Goal: Task Accomplishment & Management: Use online tool/utility

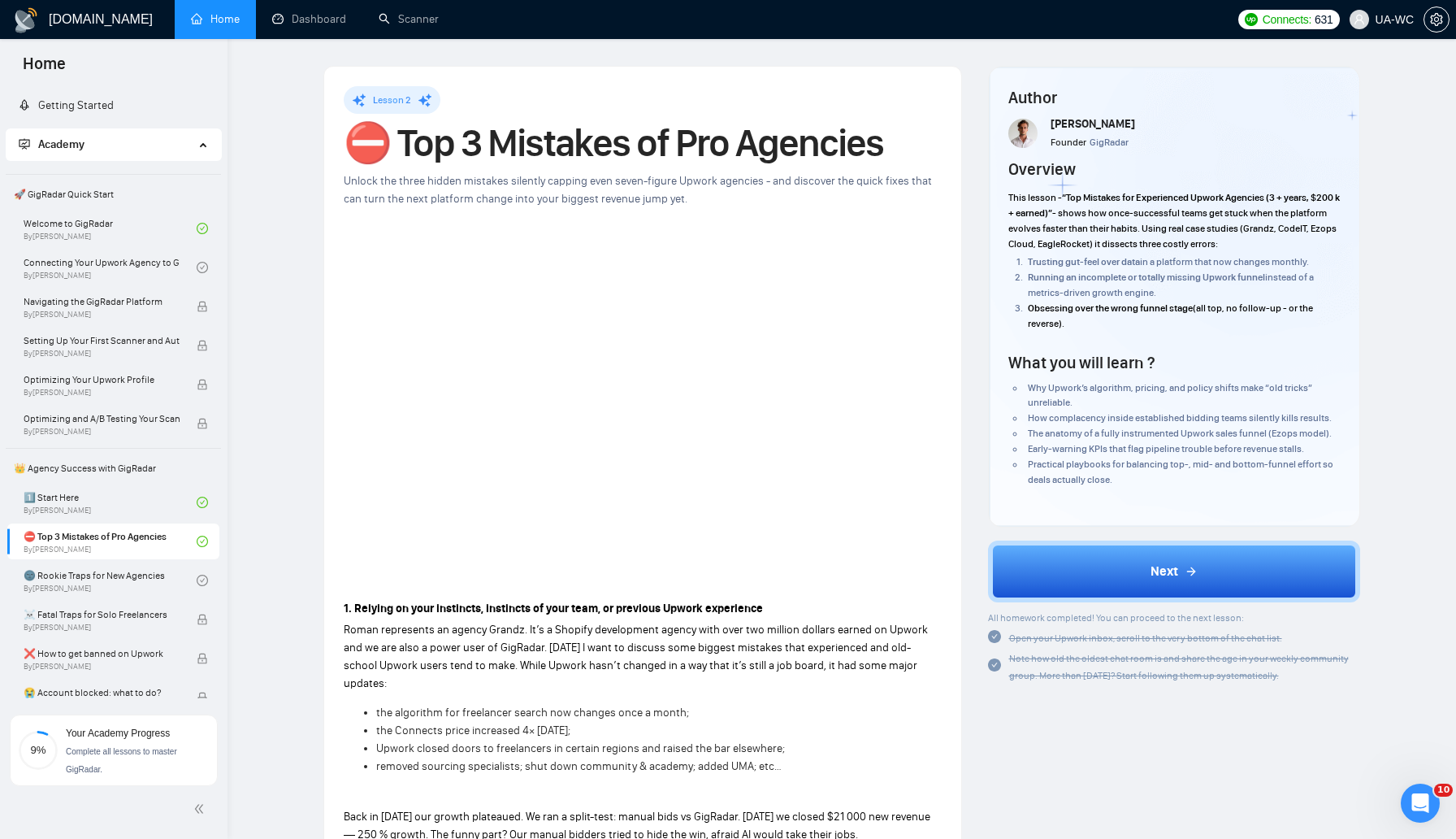
scroll to position [876, 0]
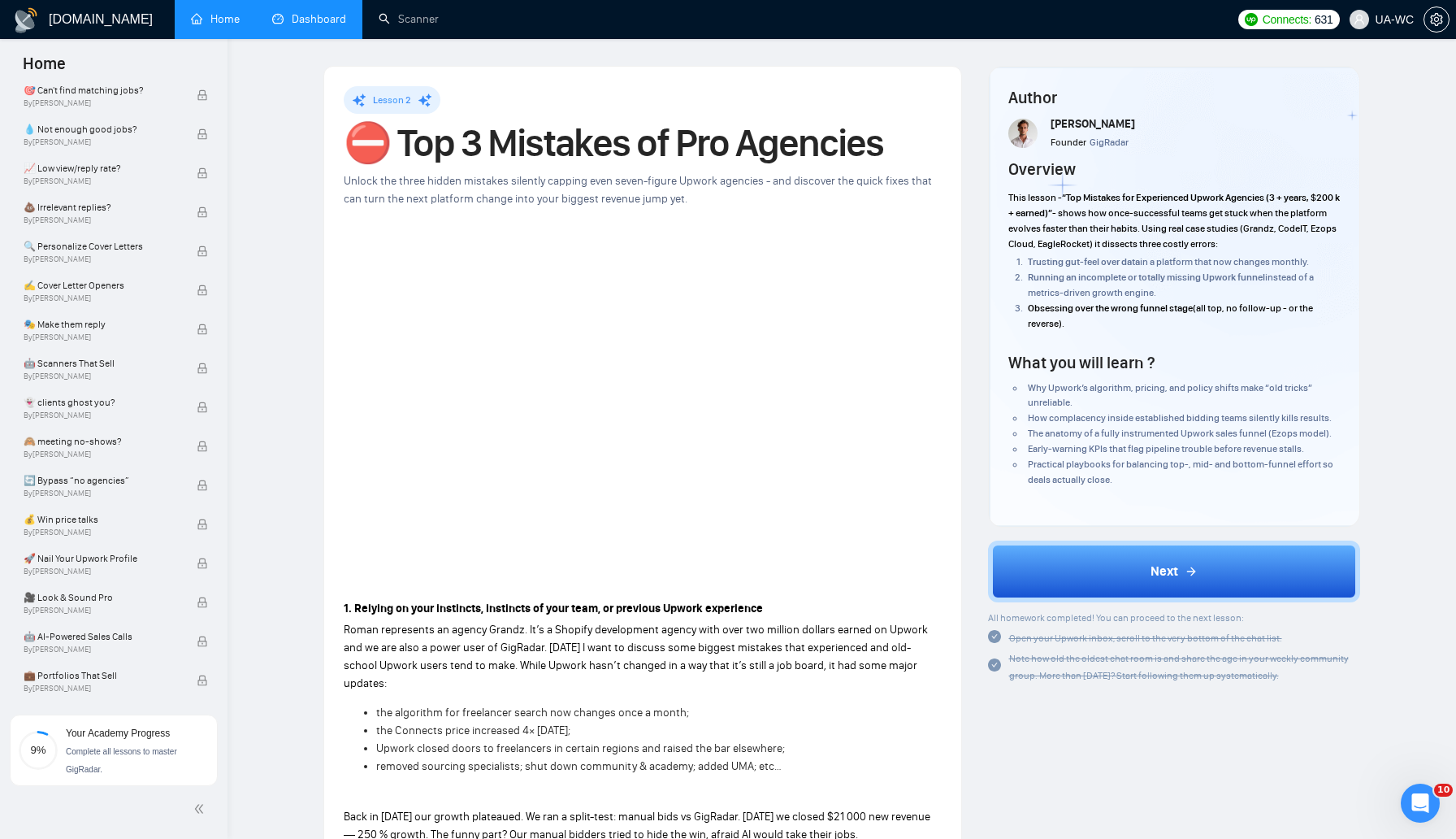
click at [307, 26] on link "Dashboard" at bounding box center [309, 19] width 74 height 13
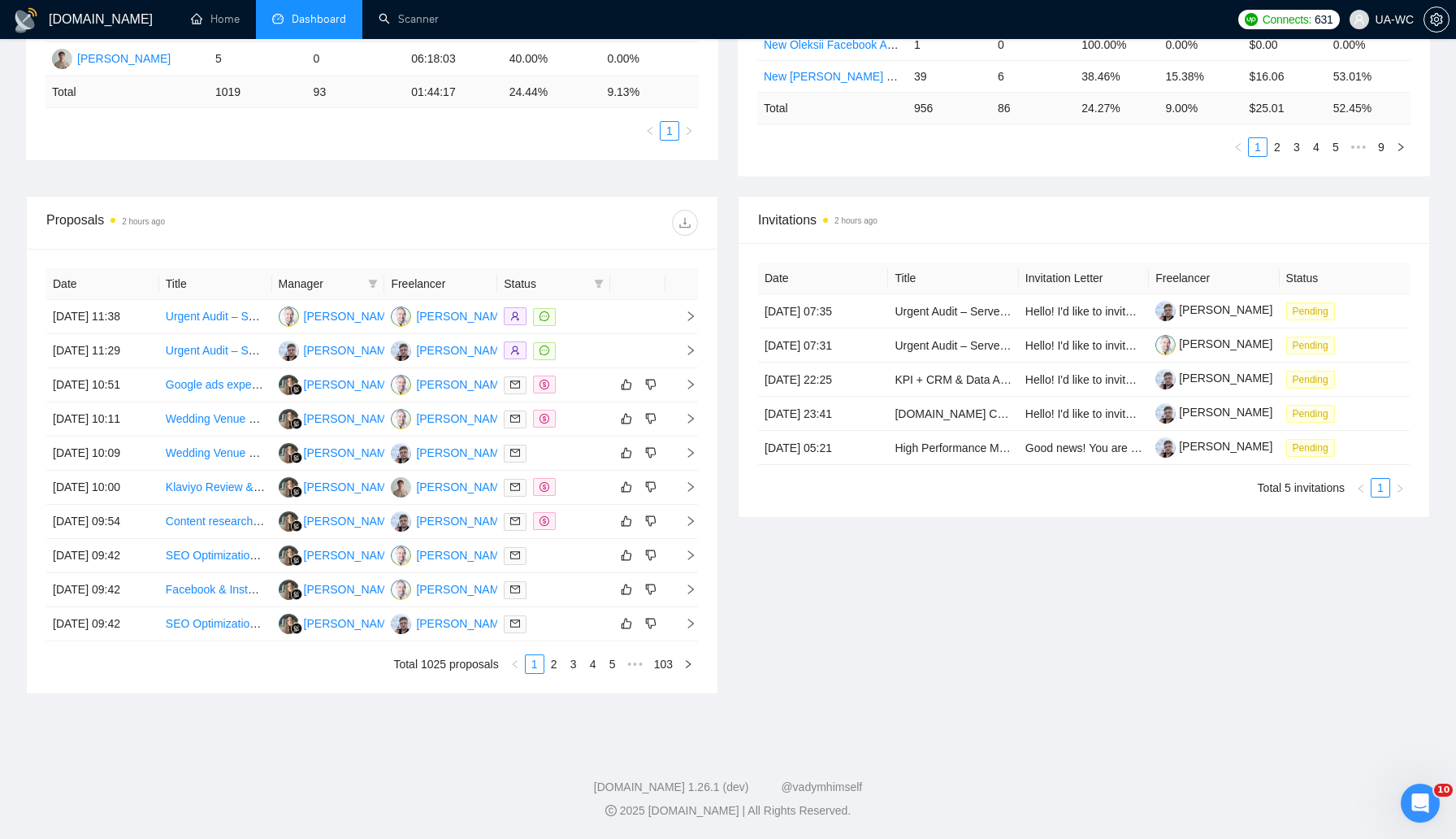
scroll to position [527, 0]
click at [694, 527] on icon "right" at bounding box center [691, 521] width 12 height 12
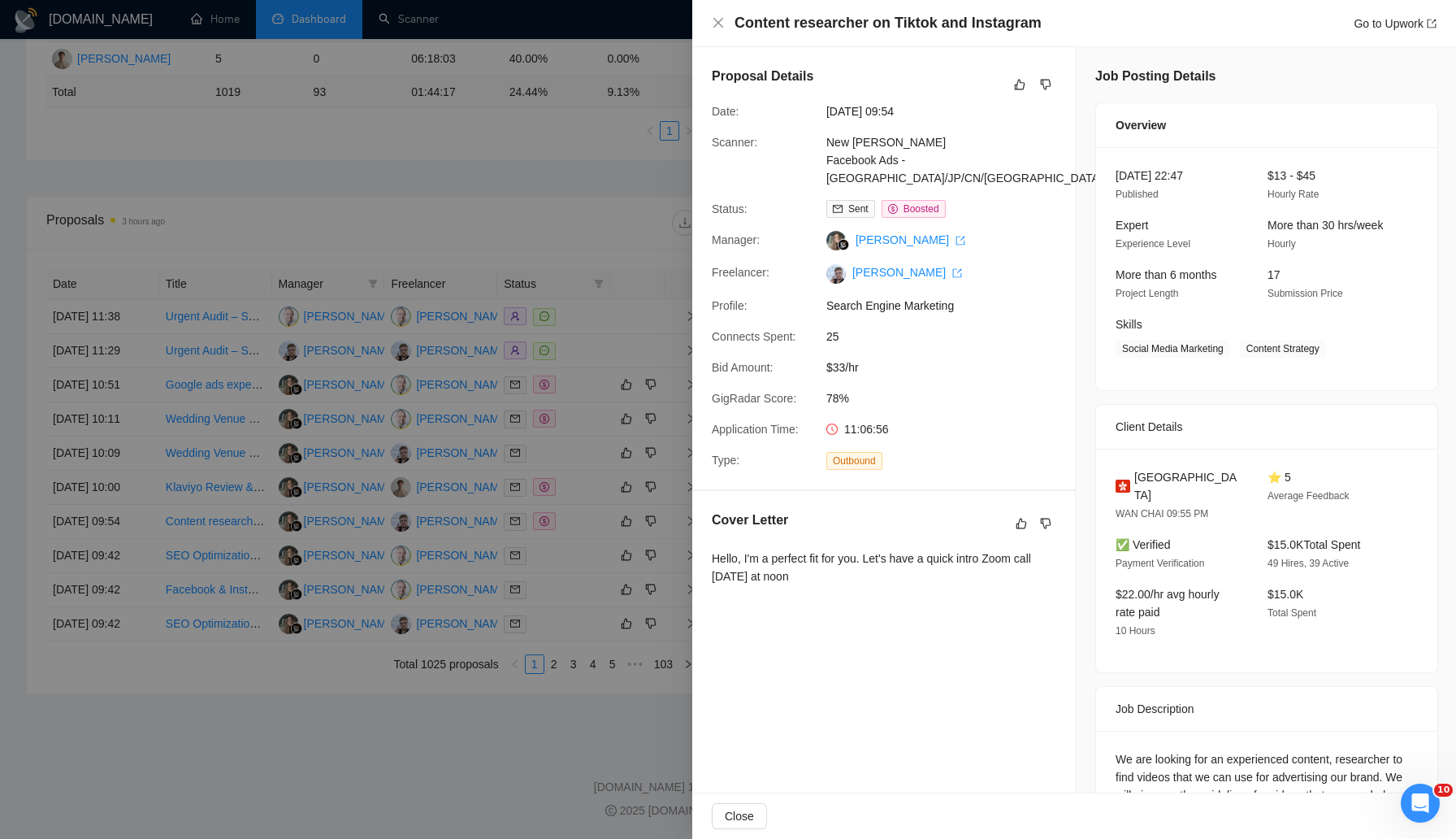
click at [511, 279] on div at bounding box center [728, 420] width 1456 height 839
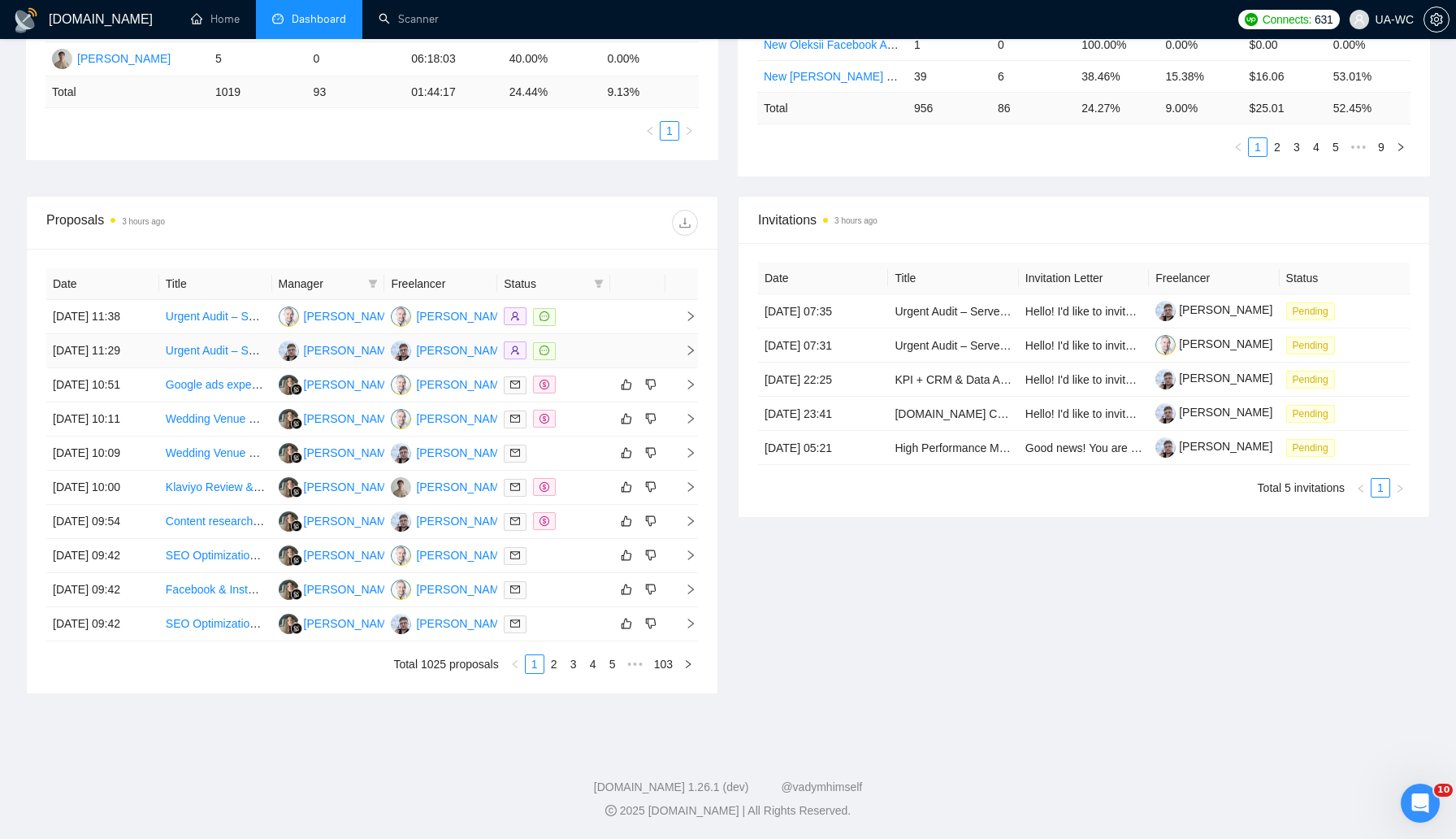
scroll to position [0, 0]
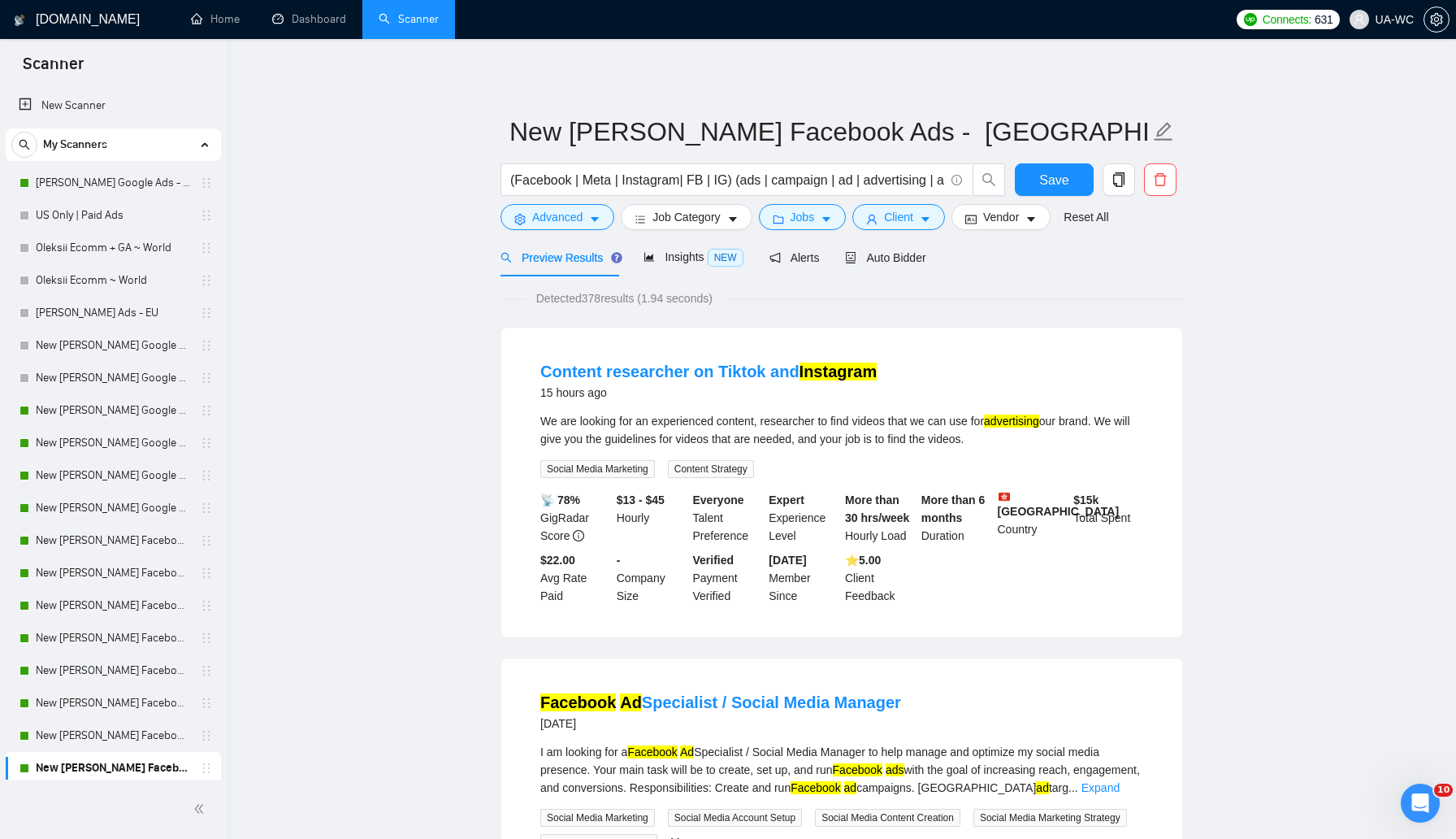
click at [737, 426] on div "We are looking for an experienced content, researcher to find videos that we ca…" at bounding box center [841, 430] width 603 height 36
drag, startPoint x: 526, startPoint y: 372, endPoint x: 684, endPoint y: 374, distance: 158.0
click at [684, 374] on li "Content researcher on Tiktok and Instagram 15 hours ago We are looking for an e…" at bounding box center [841, 482] width 642 height 271
copy link "Content researcher"
click at [538, 219] on span "Advanced" at bounding box center [557, 217] width 50 height 18
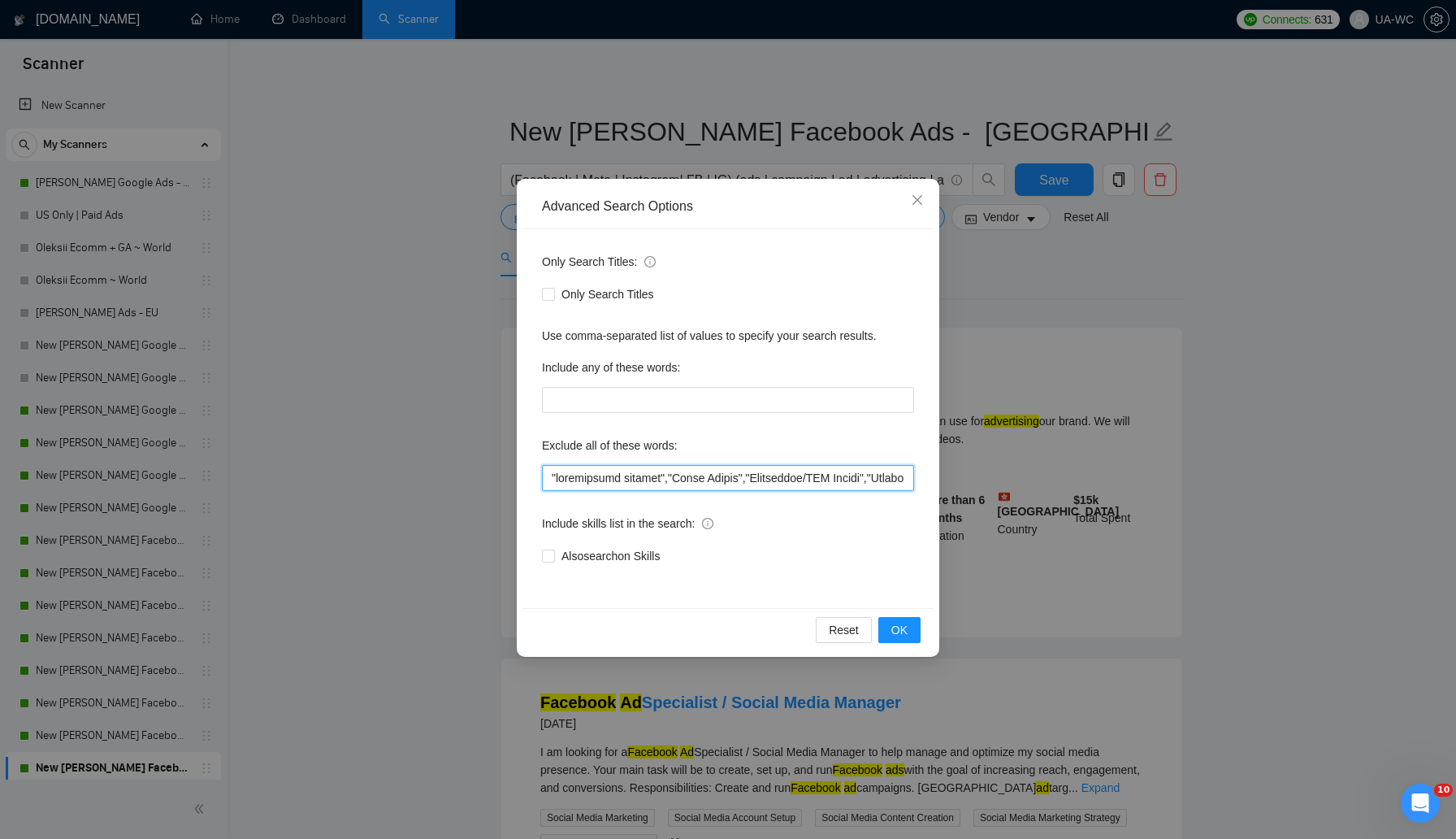
click at [546, 487] on input "text" at bounding box center [728, 478] width 372 height 26
click at [548, 484] on input "text" at bounding box center [728, 478] width 372 height 26
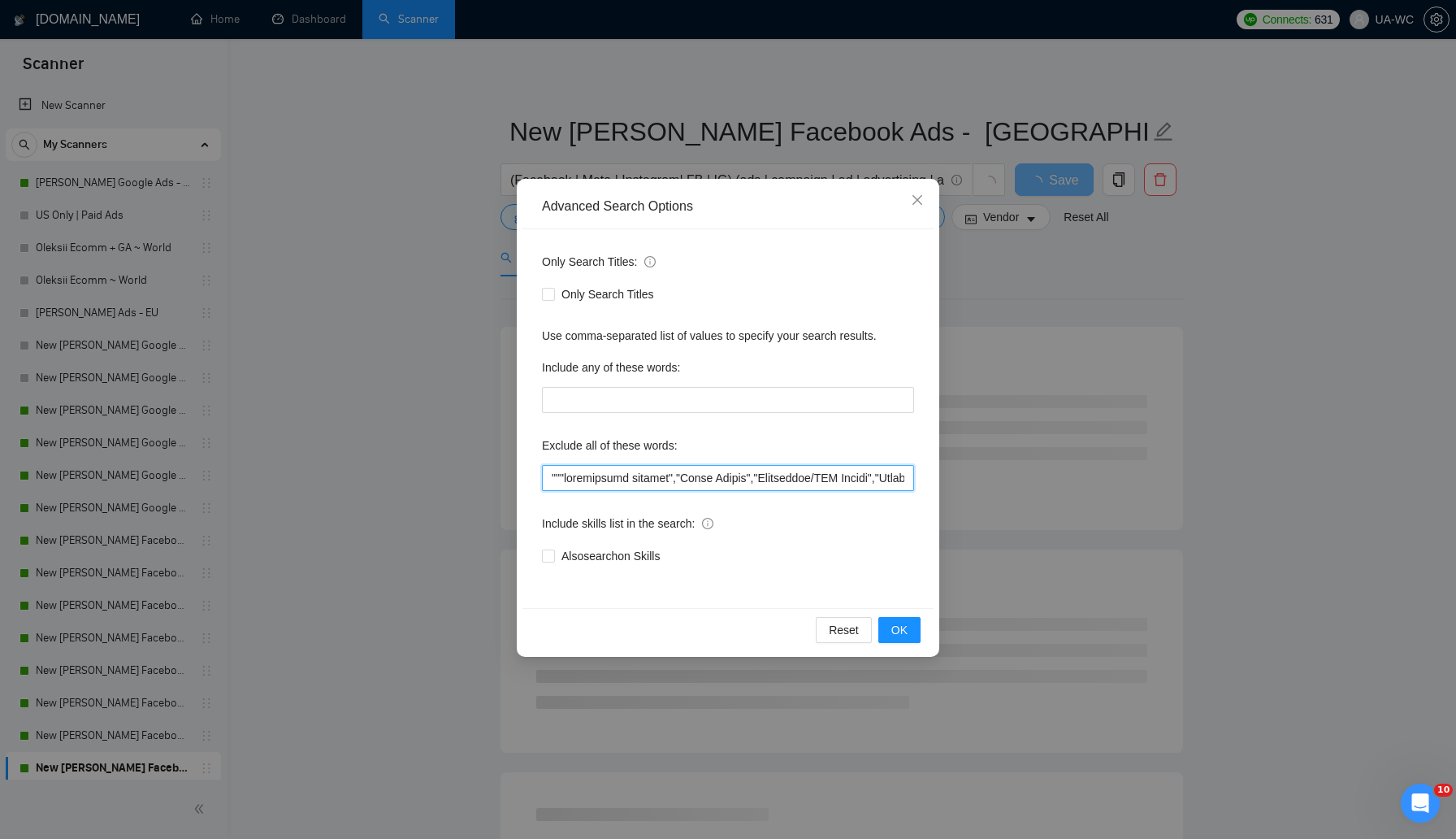
paste input "Content researcher"
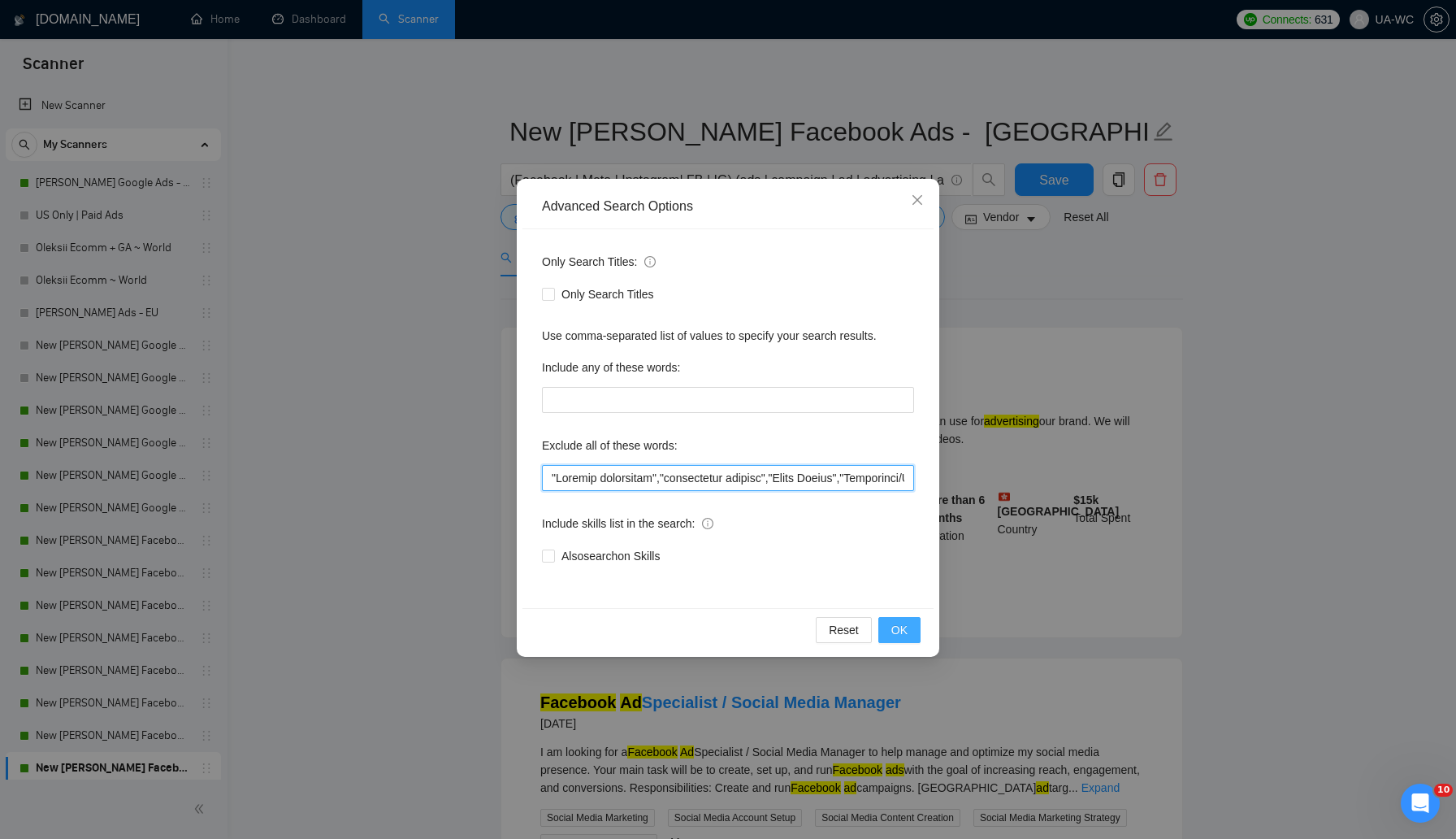
type input ""Loremip dolorsitam","consectetur adipisc","Elits Doeius","Temporinci/UTL Etdol…"
click at [900, 632] on span "OK" at bounding box center [900, 630] width 16 height 18
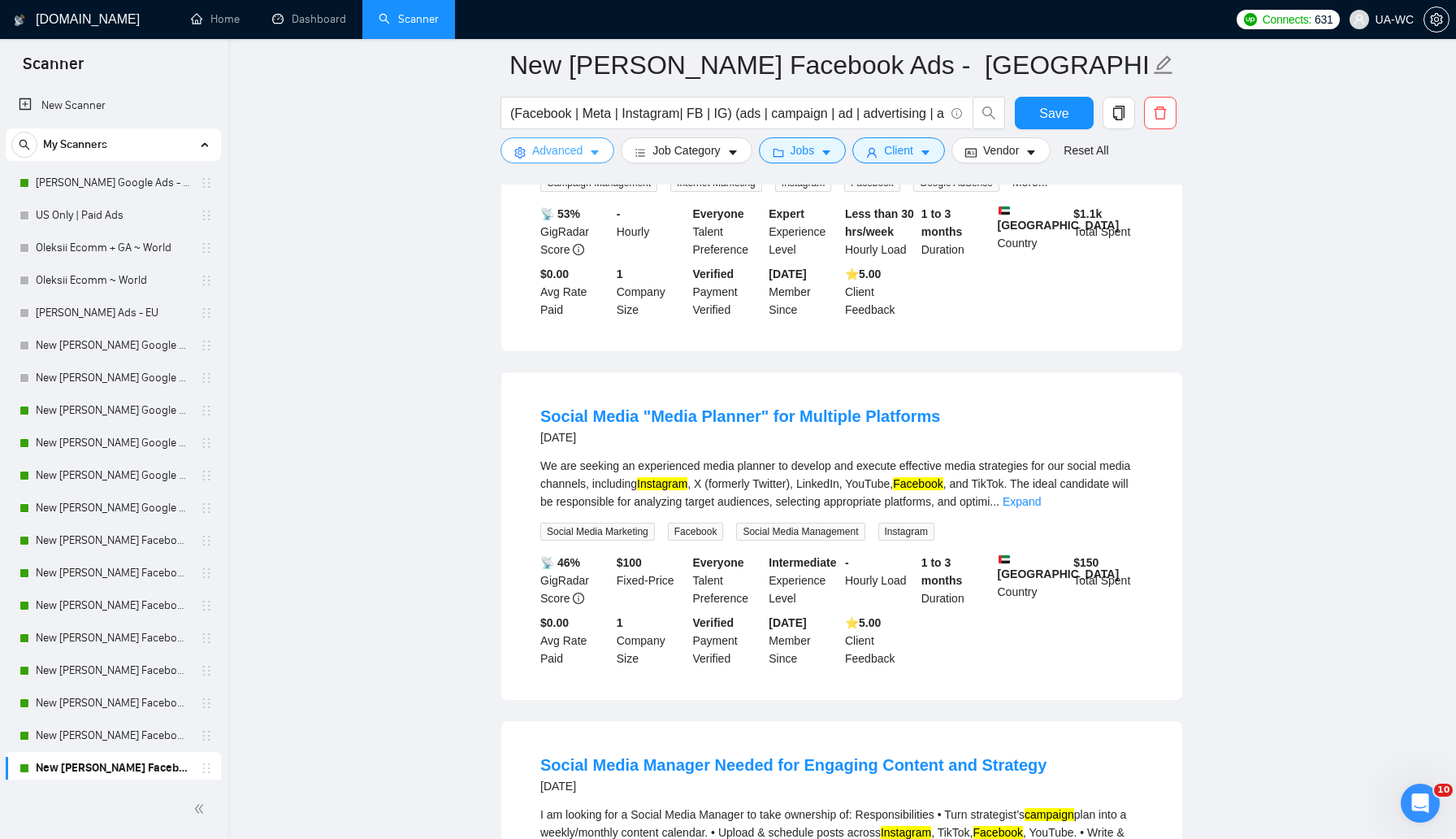
scroll to position [761, 0]
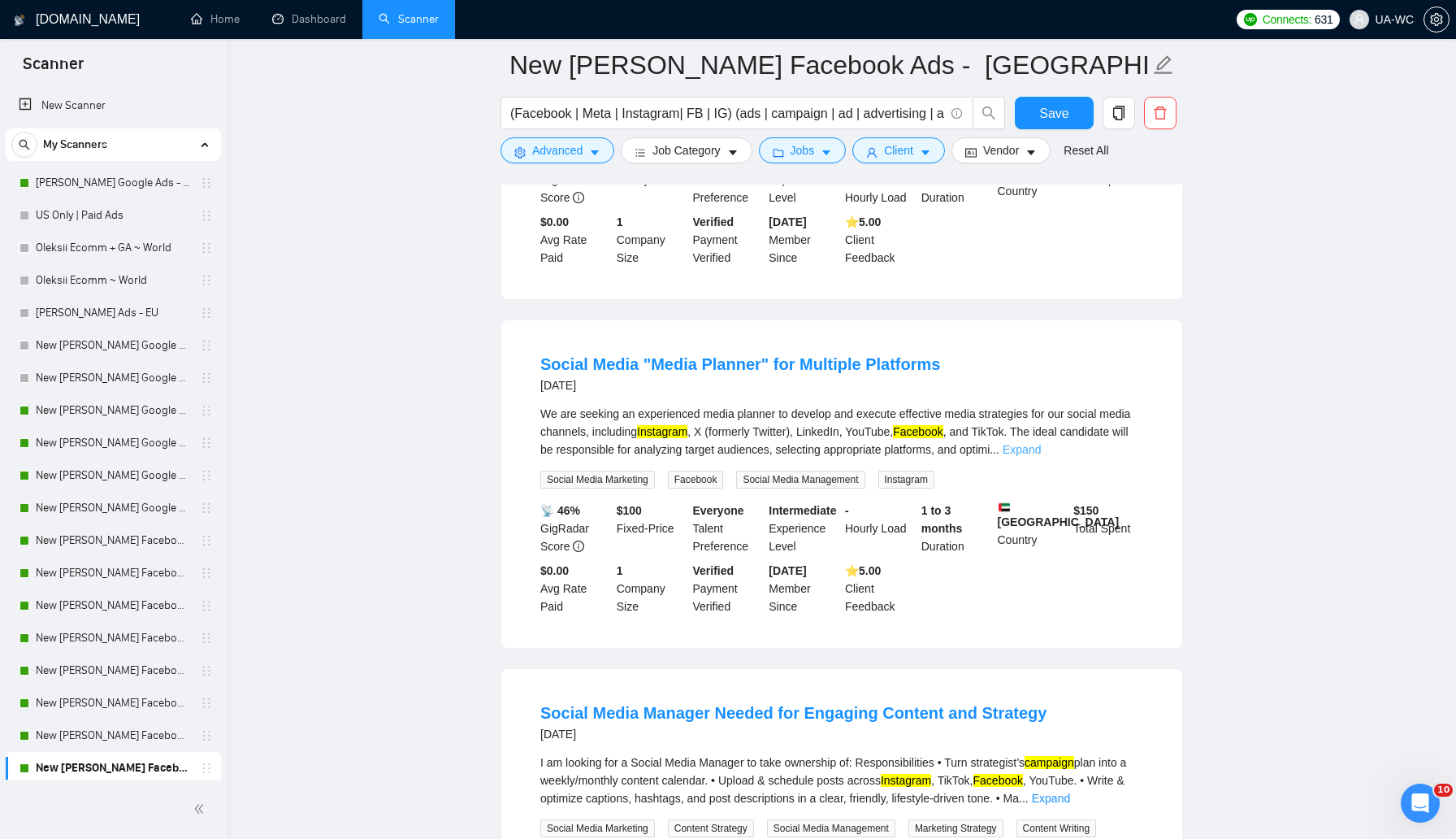
click at [1041, 443] on link "Expand" at bounding box center [1021, 449] width 39 height 13
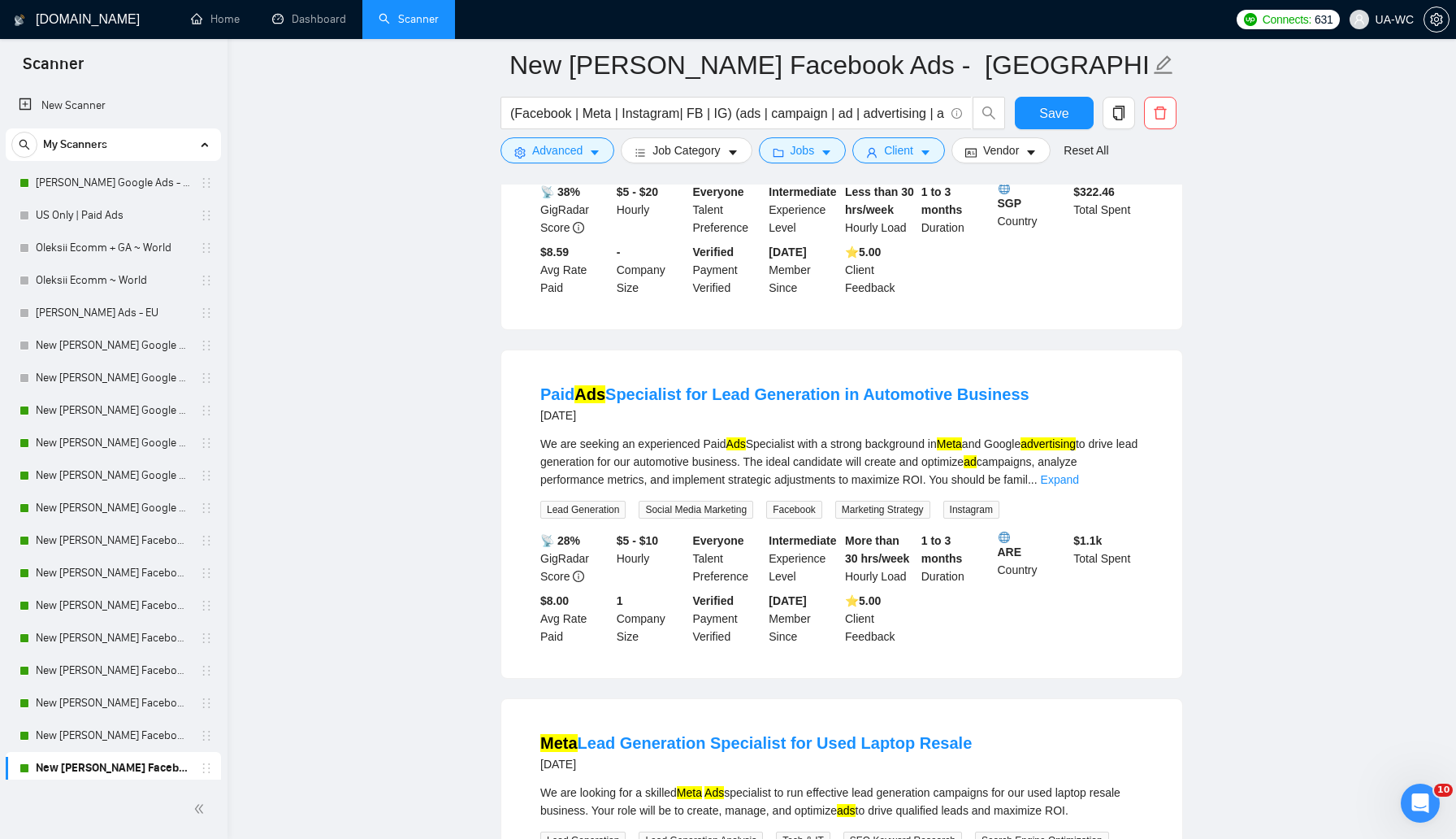
scroll to position [1465, 0]
click at [1039, 116] on span "Save" at bounding box center [1054, 113] width 30 height 21
